Goal: Book appointment/travel/reservation

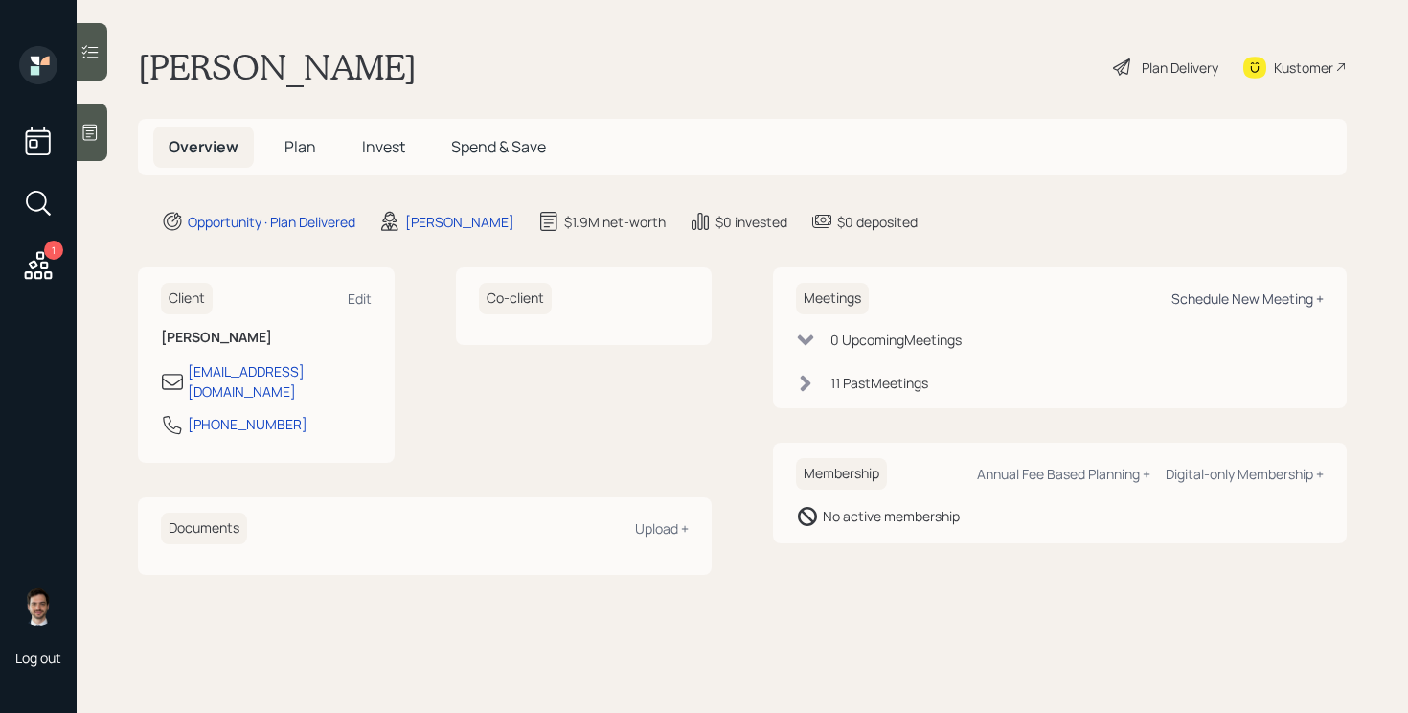
click at [1259, 297] on div "Schedule New Meeting +" at bounding box center [1248, 298] width 152 height 18
select select "ef6b64e1-8f62-4a74-b865-a7df4b35b836"
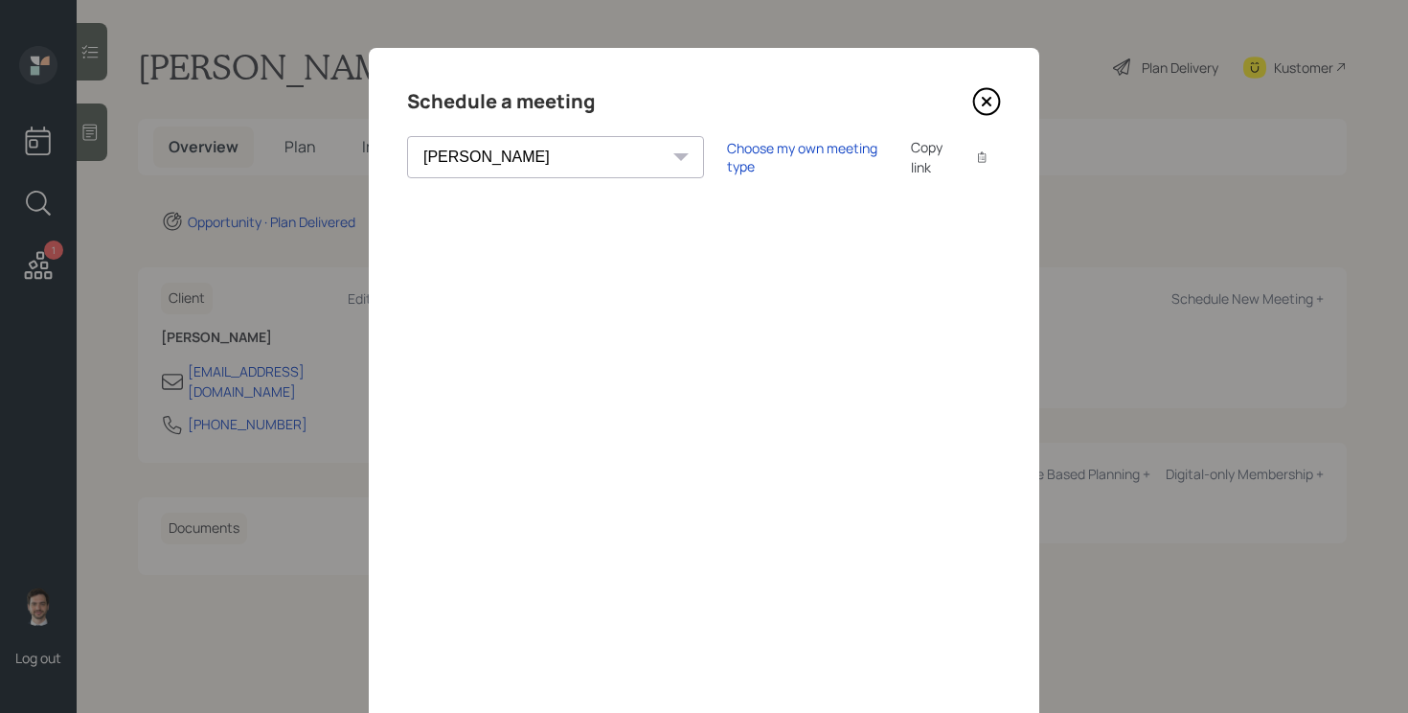
click at [987, 95] on icon at bounding box center [986, 101] width 29 height 29
